Goal: Task Accomplishment & Management: Use online tool/utility

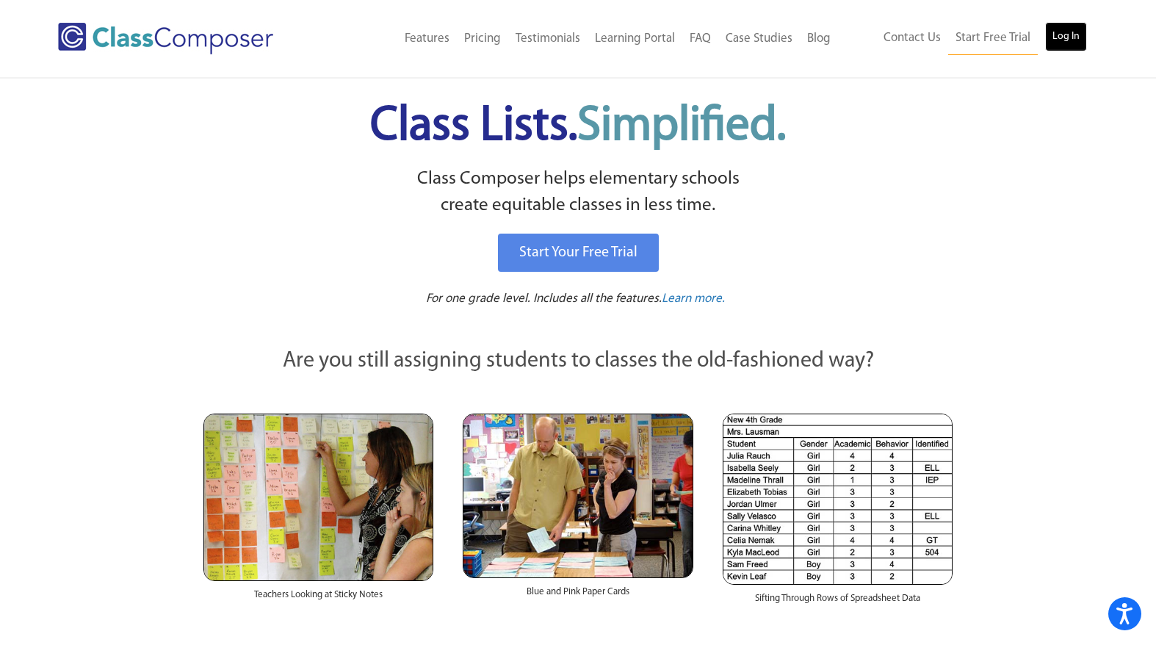
click at [1056, 40] on link "Log In" at bounding box center [1066, 36] width 42 height 29
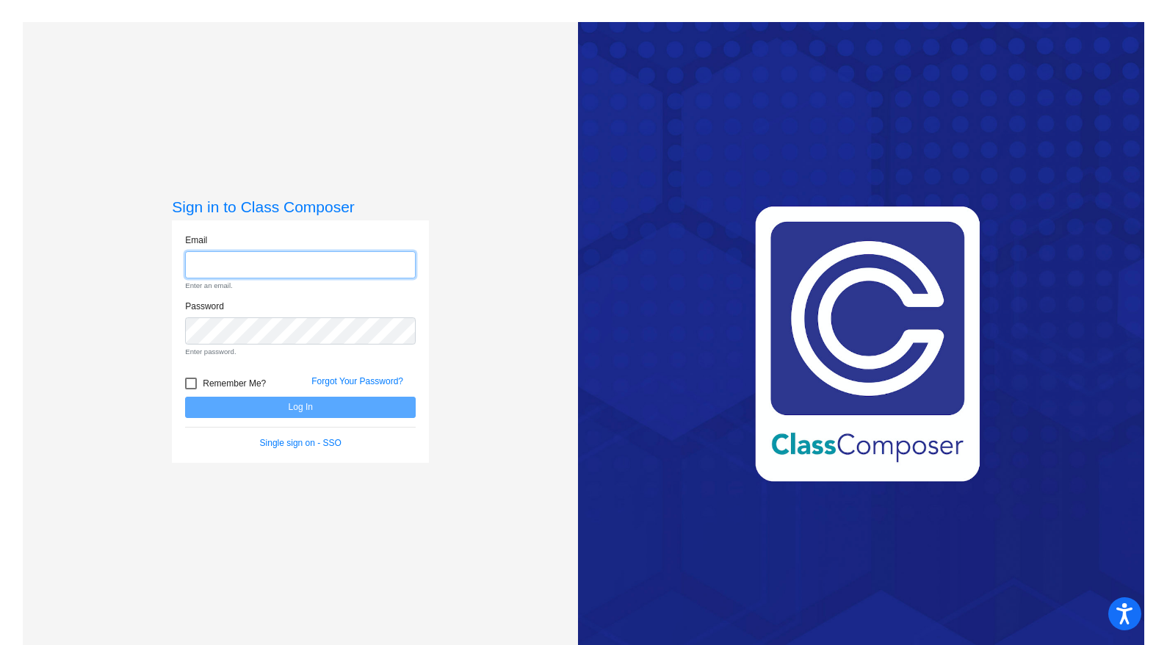
type input "[EMAIL_ADDRESS][DOMAIN_NAME]"
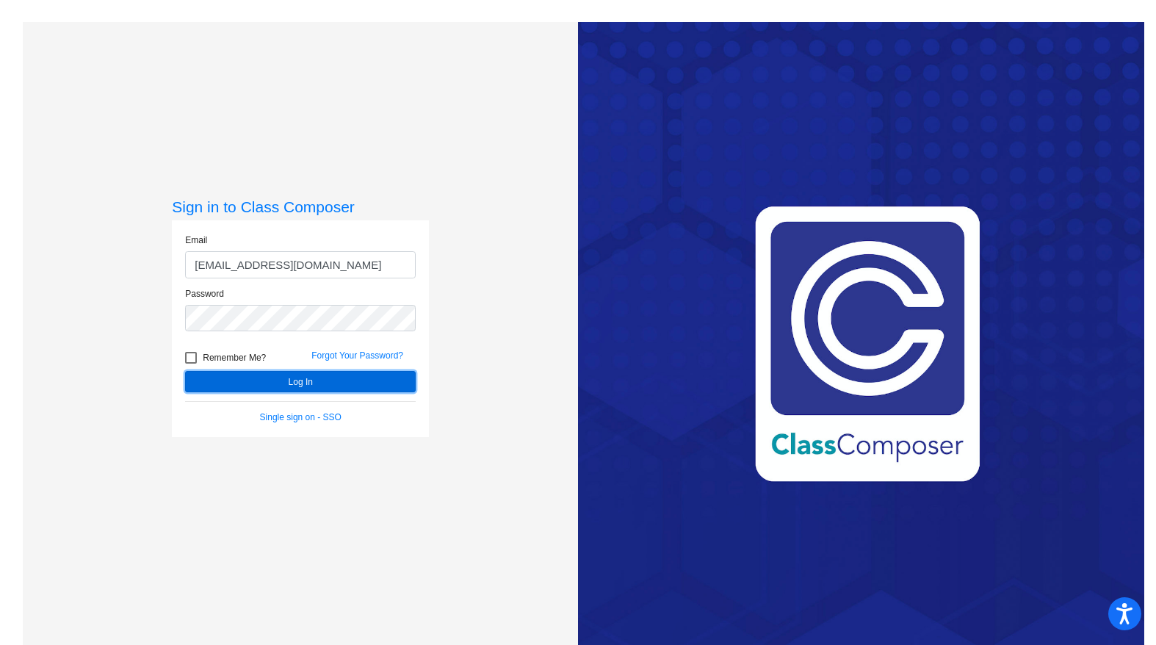
click at [303, 380] on button "Log In" at bounding box center [300, 381] width 231 height 21
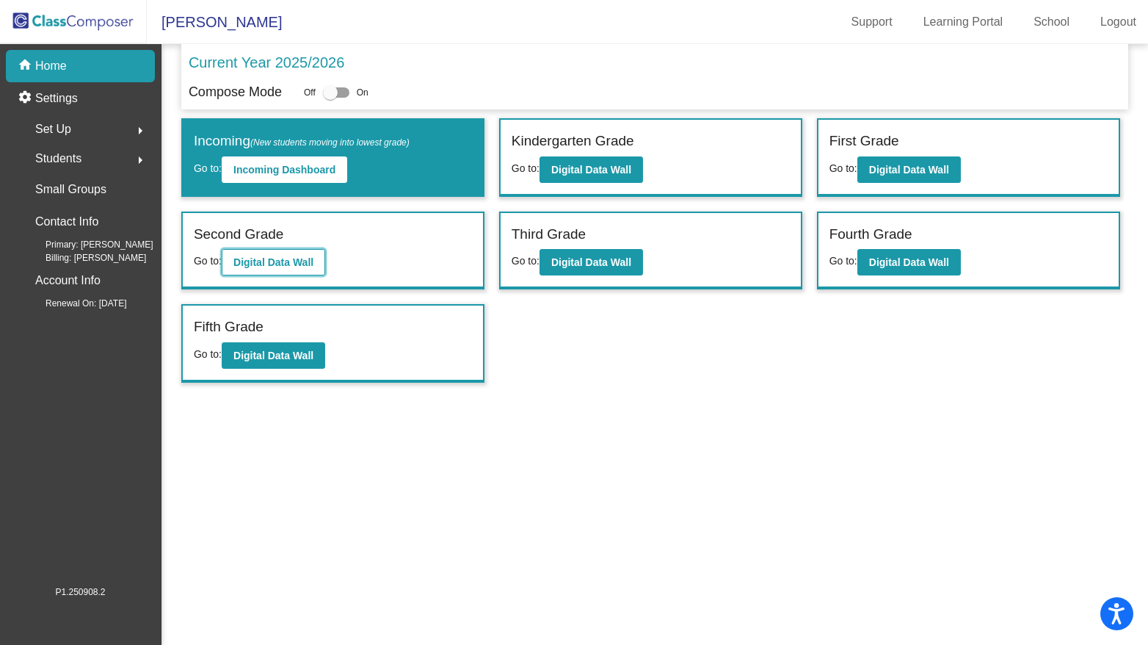
click at [294, 252] on button "Digital Data Wall" at bounding box center [274, 262] width 104 height 26
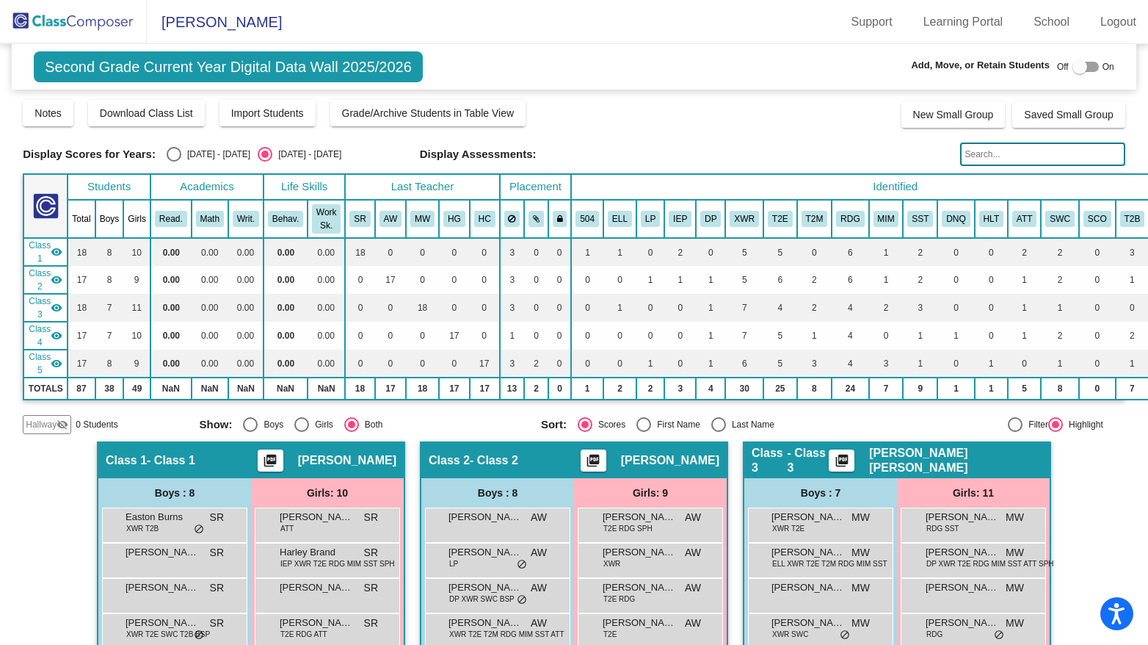
click at [181, 156] on div "[DATE] - [DATE]" at bounding box center [215, 154] width 69 height 13
click at [174, 162] on input "[DATE] - [DATE]" at bounding box center [173, 162] width 1 height 1
radio input "true"
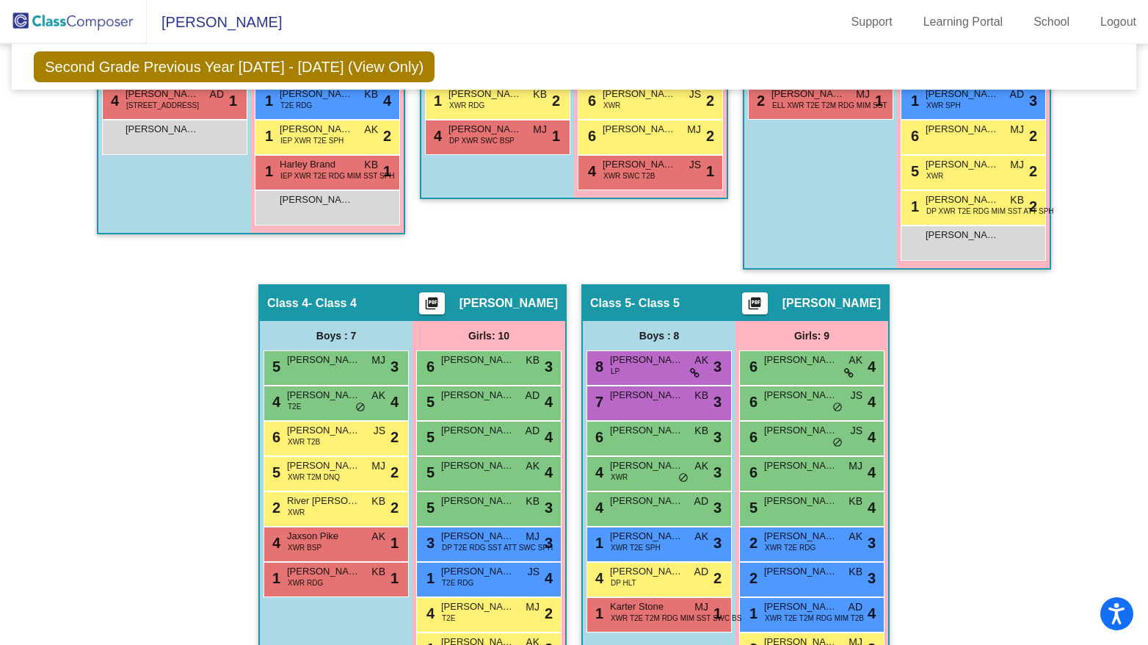
scroll to position [720, 0]
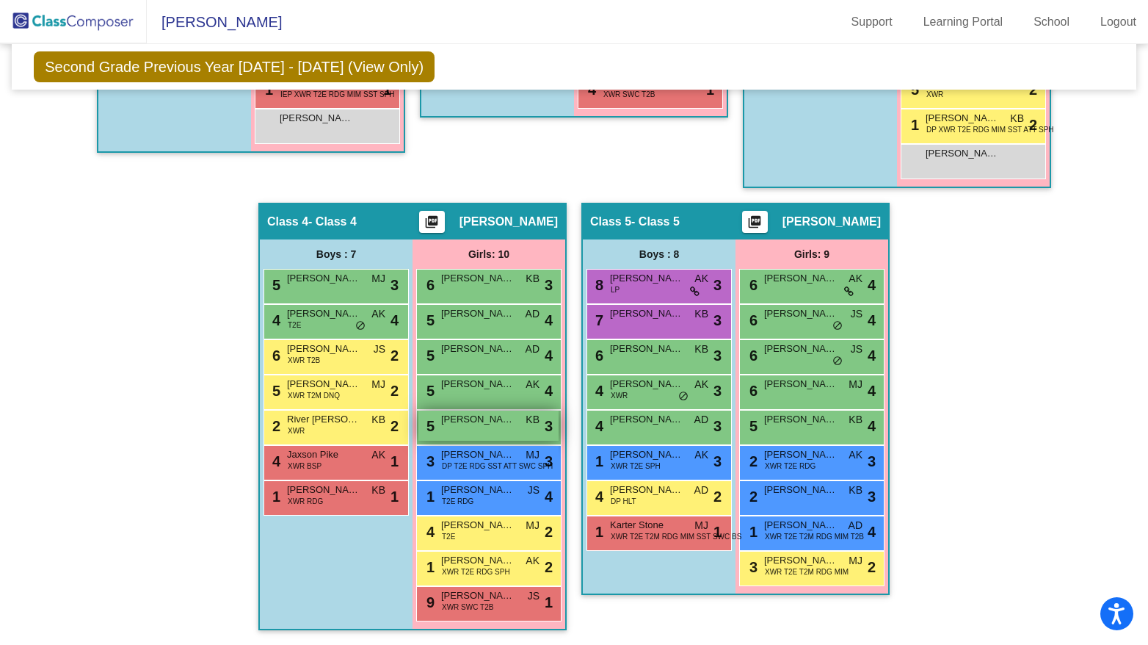
click at [488, 423] on div "5 [PERSON_NAME] KB lock do_not_disturb_alt 3" at bounding box center [489, 425] width 140 height 30
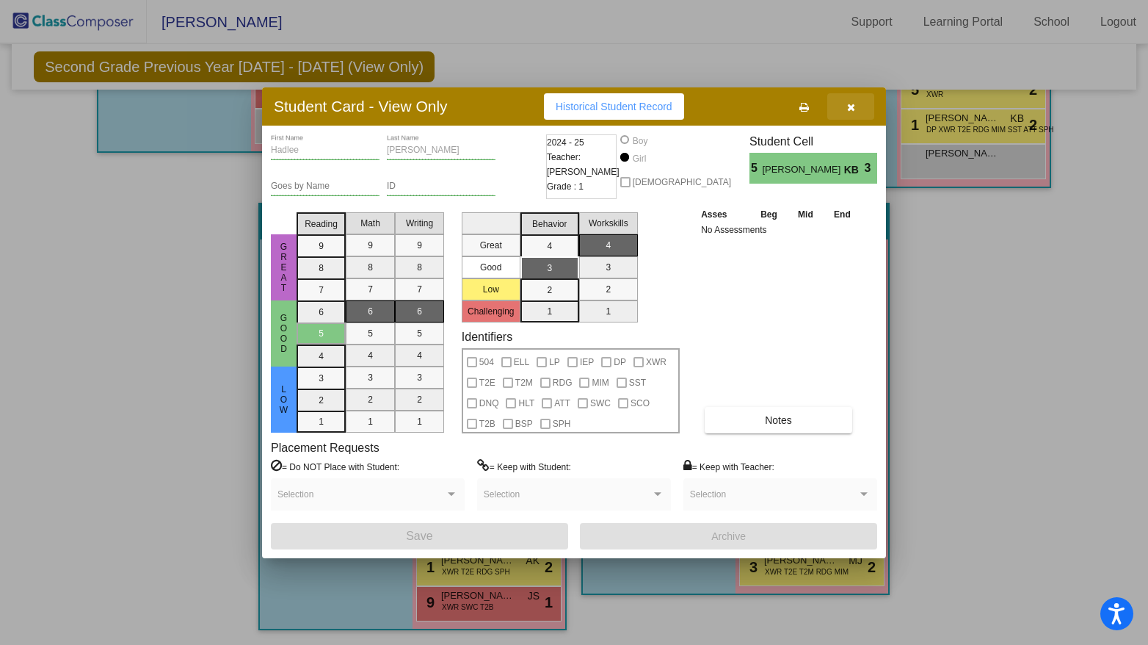
click at [848, 114] on button "button" at bounding box center [850, 106] width 47 height 26
